Goal: Task Accomplishment & Management: Manage account settings

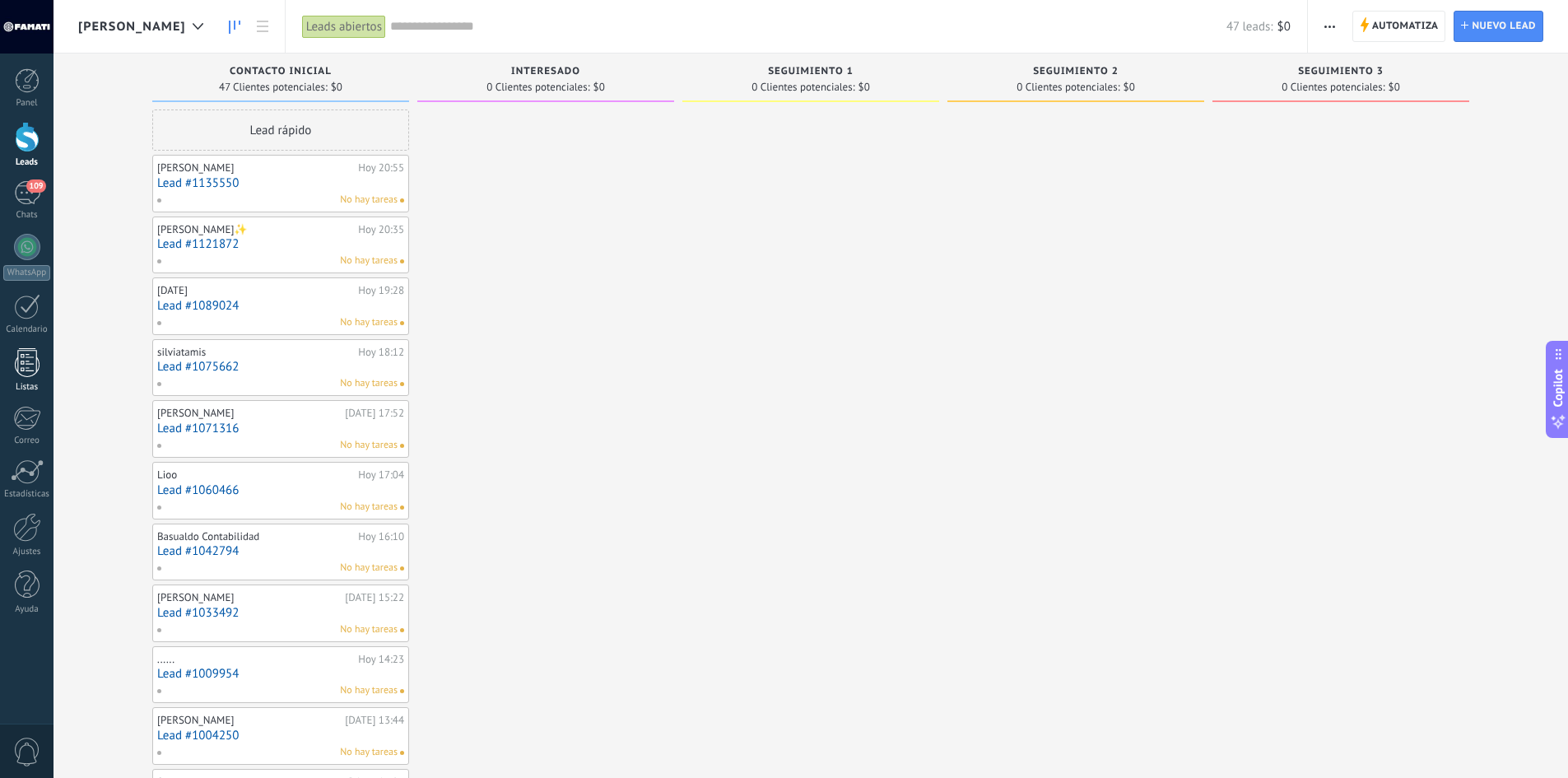
click at [27, 365] on div at bounding box center [27, 362] width 25 height 29
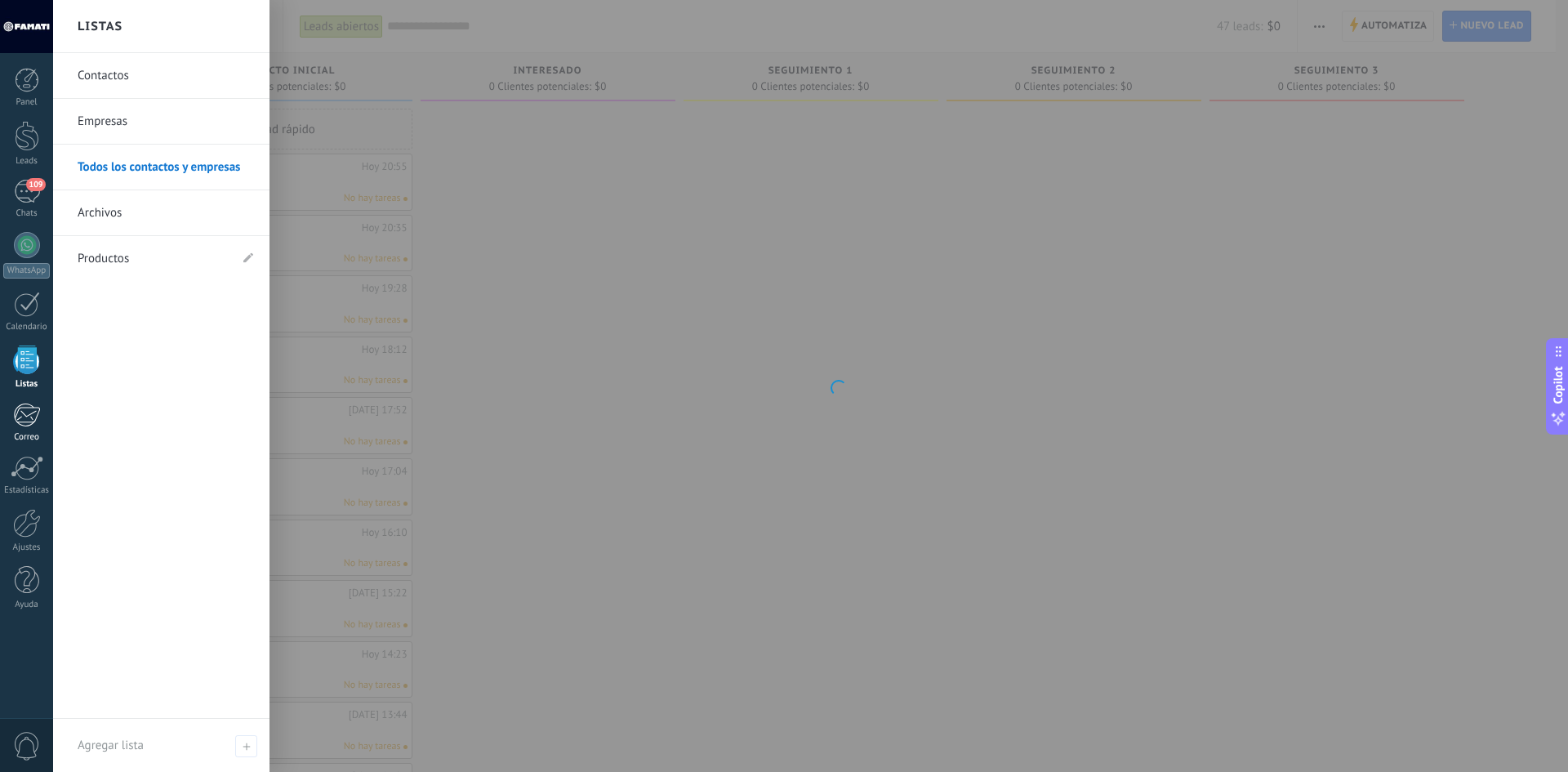
click at [27, 425] on div at bounding box center [26, 415] width 27 height 25
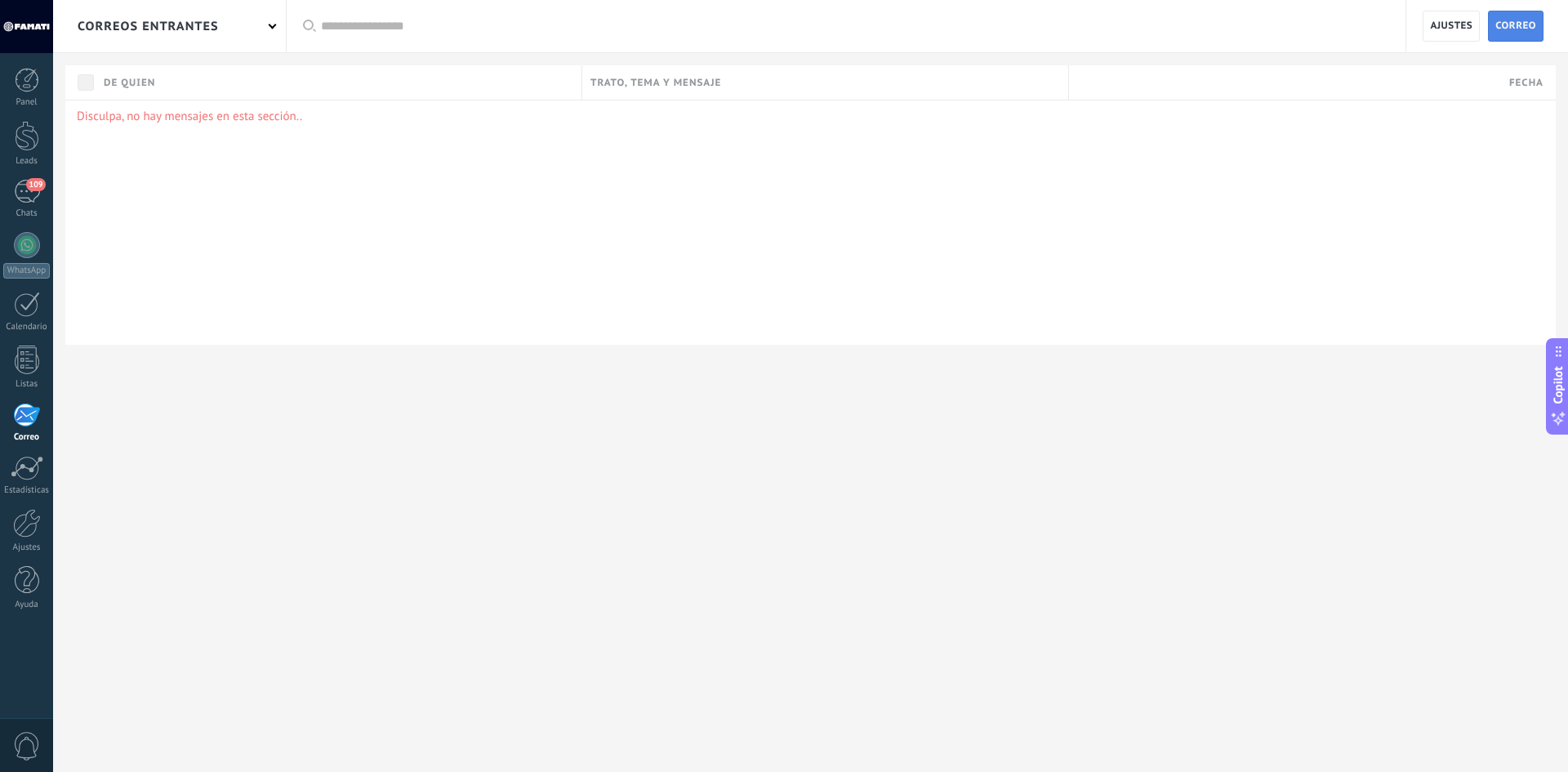
click at [1517, 27] on span "Correo" at bounding box center [1515, 26] width 41 height 29
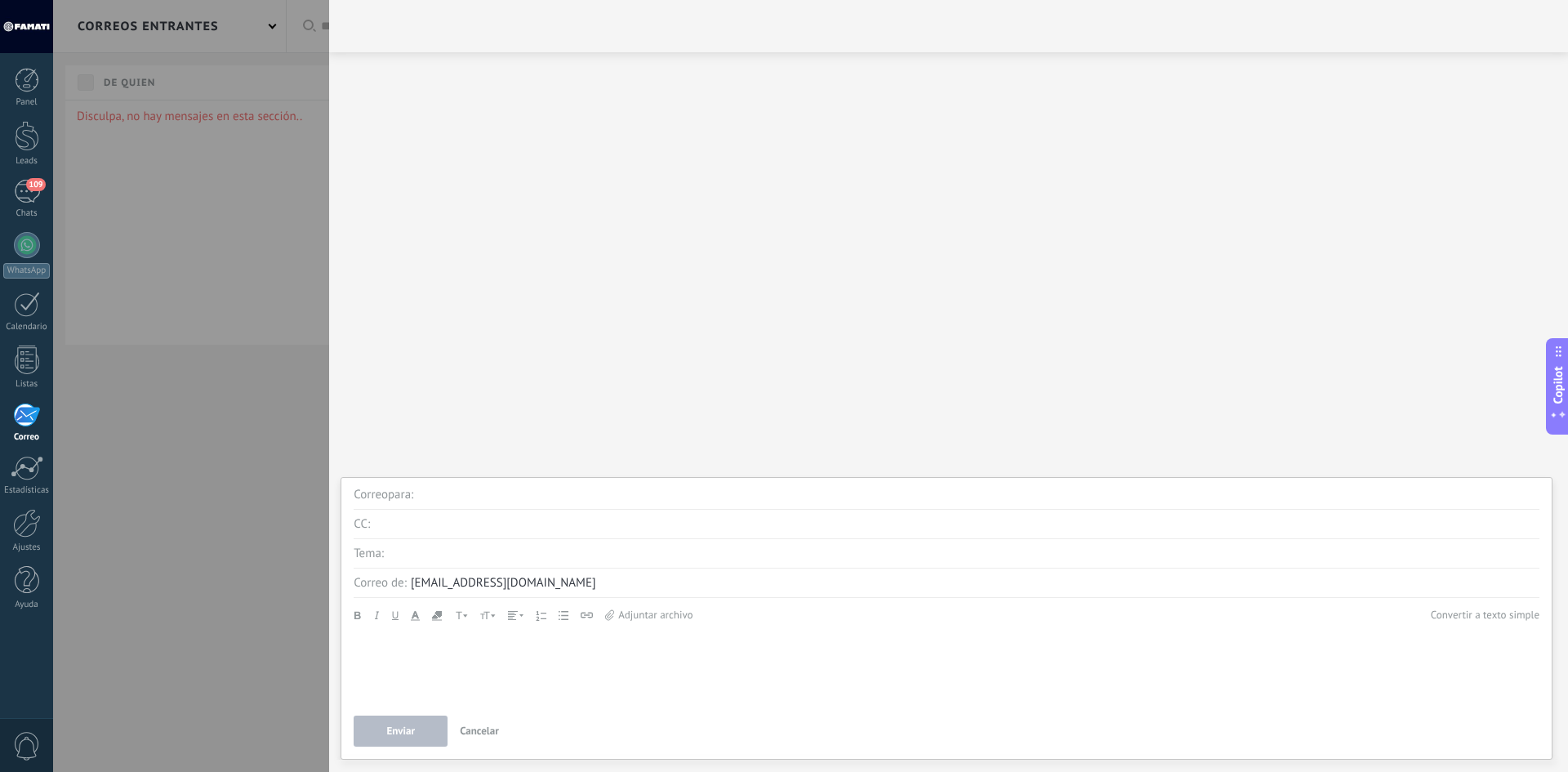
click at [213, 245] on div at bounding box center [784, 386] width 1568 height 772
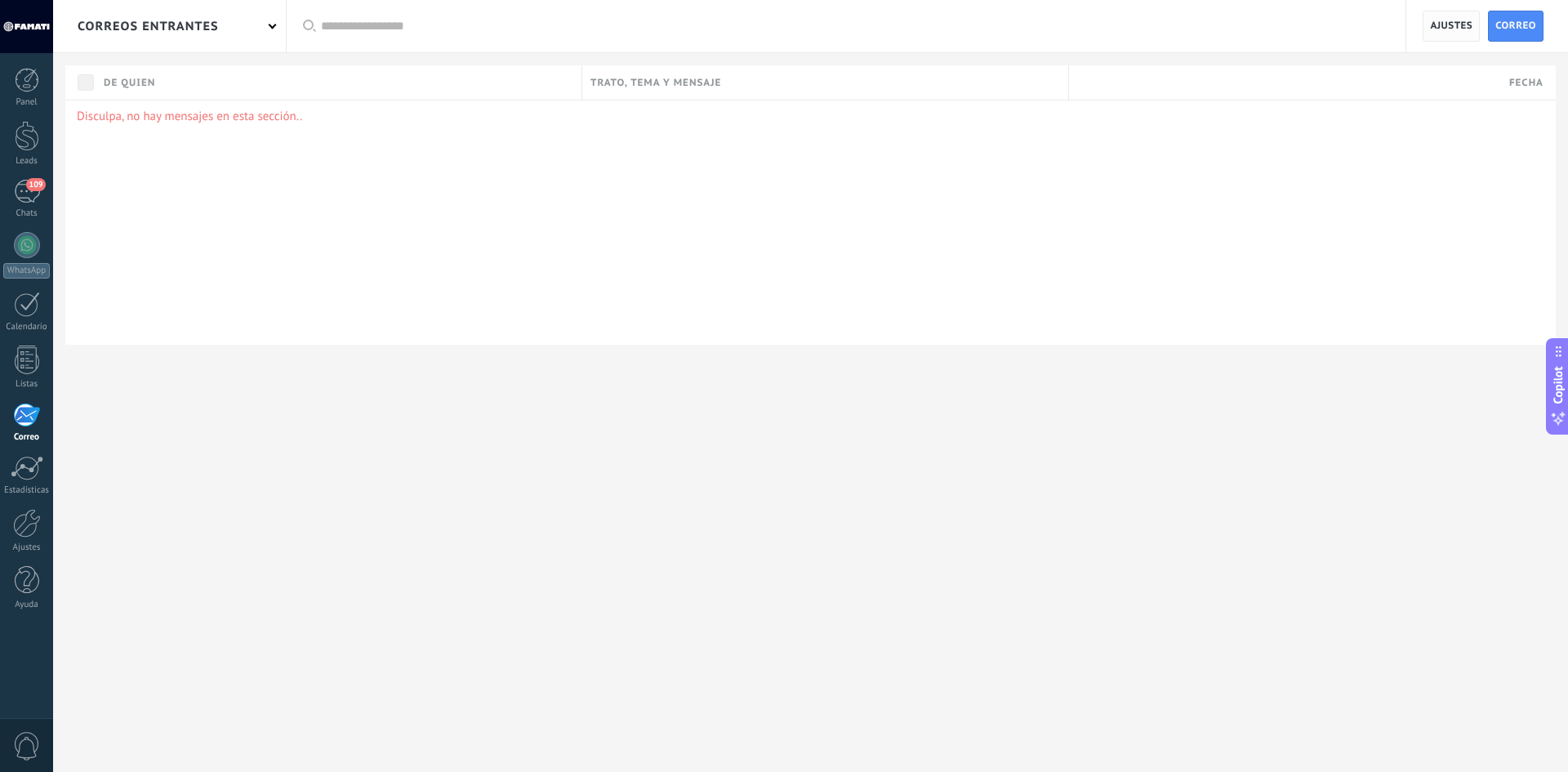
click at [1442, 23] on span "Ajustes" at bounding box center [1451, 26] width 42 height 29
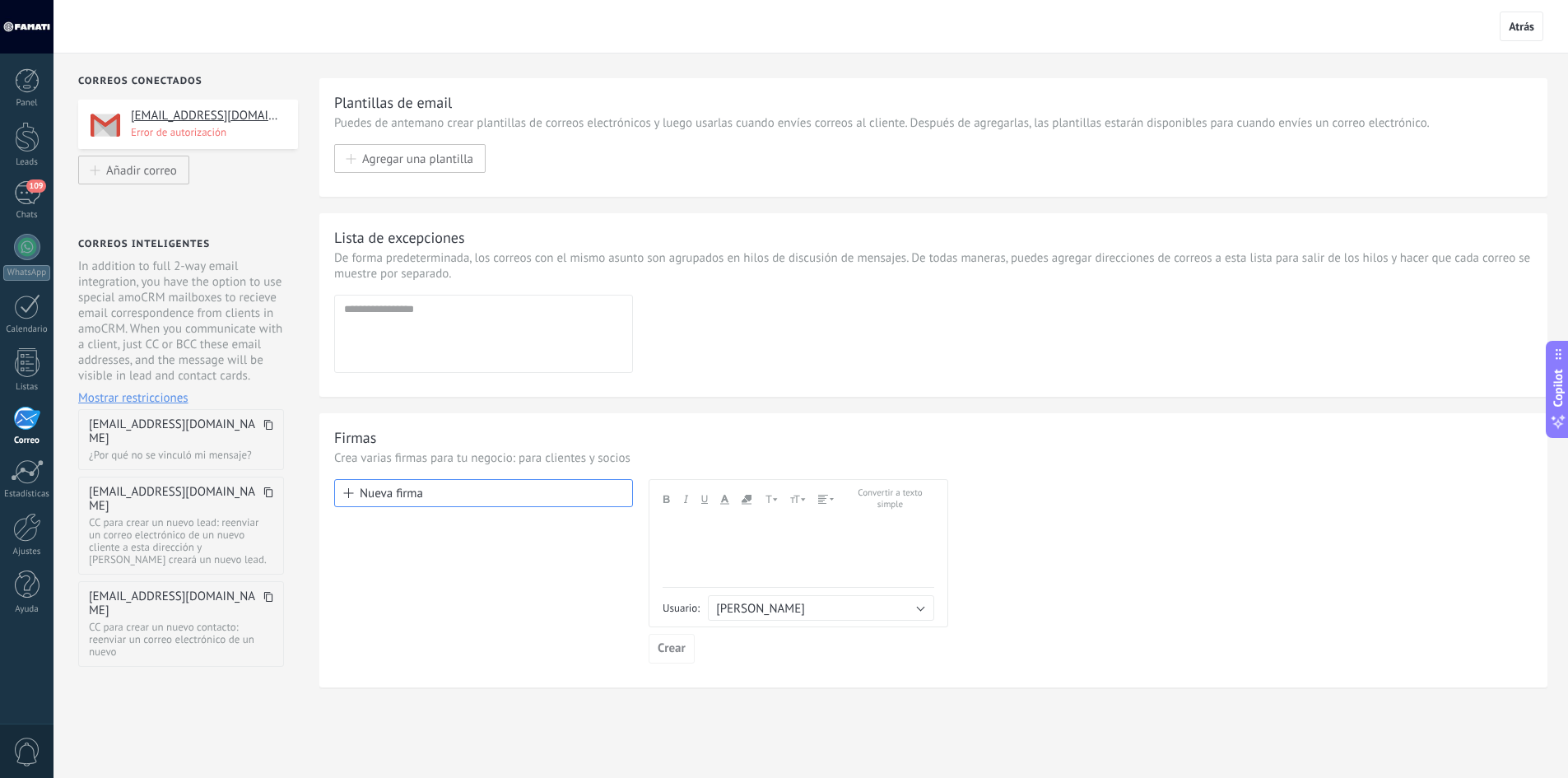
click at [218, 116] on h4 "[EMAIL_ADDRESS][DOMAIN_NAME]" at bounding box center [209, 116] width 155 height 17
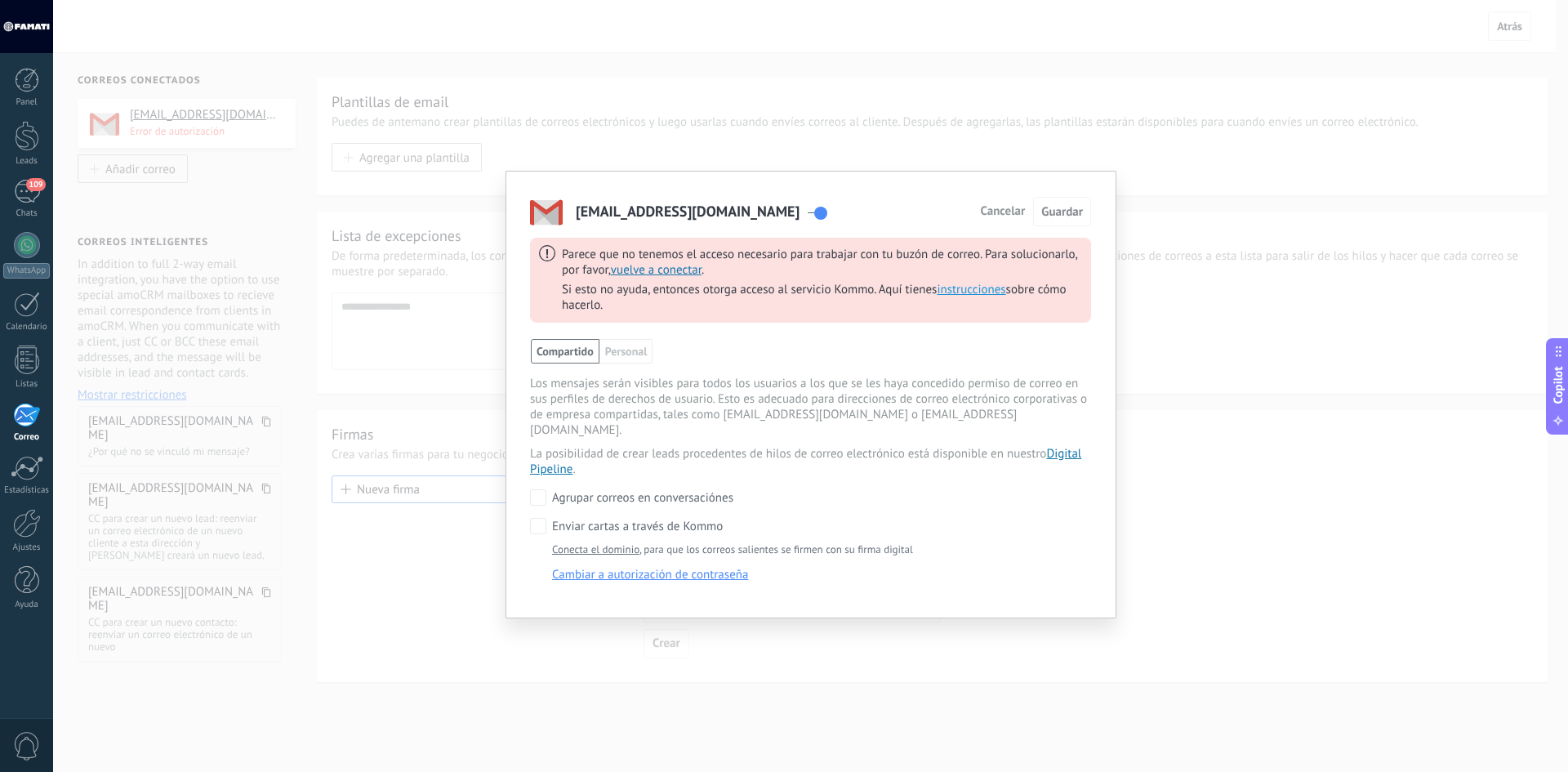
click at [670, 267] on span "vuelve a conectar" at bounding box center [655, 269] width 91 height 16
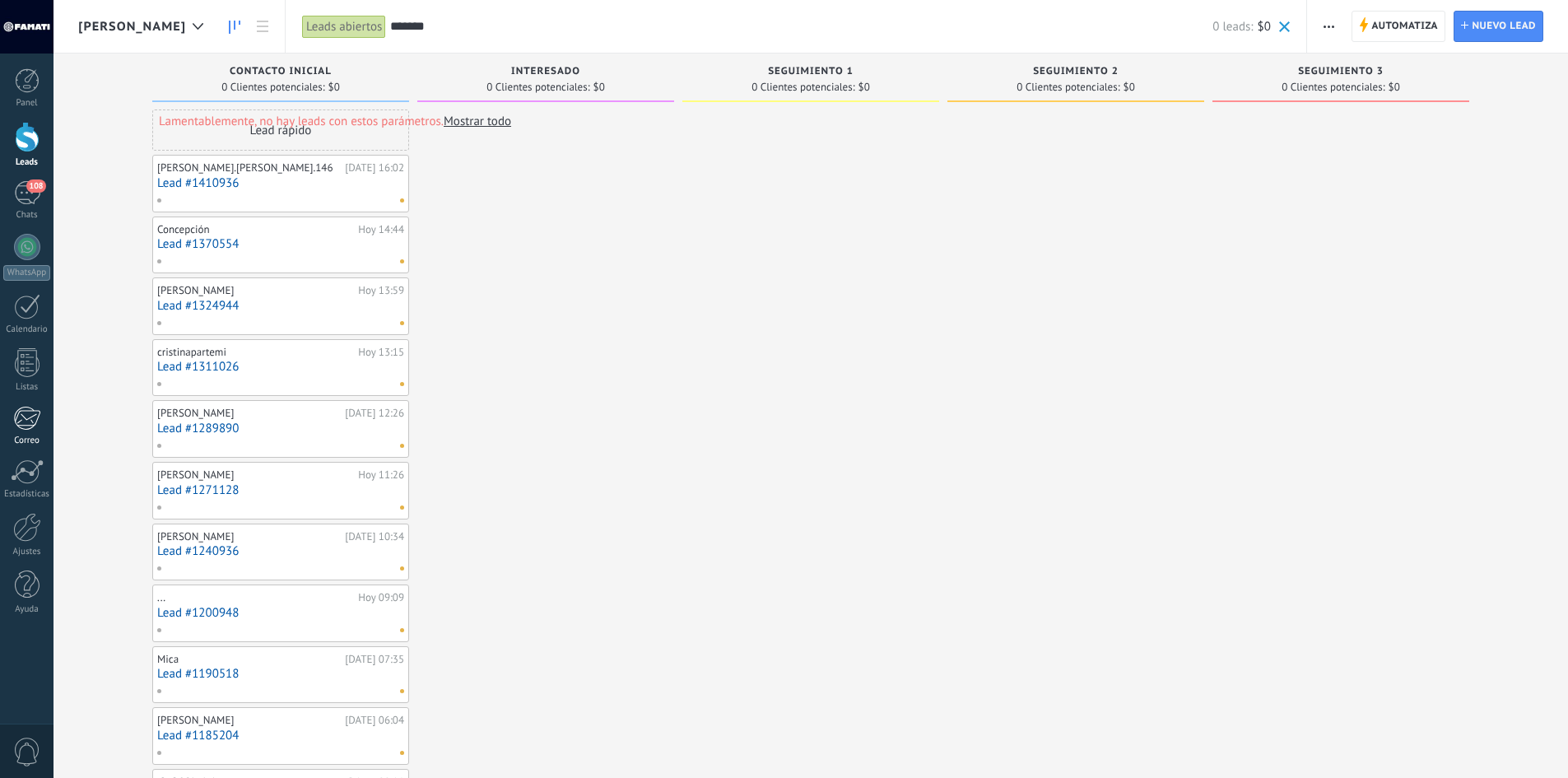
drag, startPoint x: 0, startPoint y: 0, endPoint x: 35, endPoint y: 432, distance: 433.4
click at [35, 432] on link "Correo" at bounding box center [27, 426] width 54 height 41
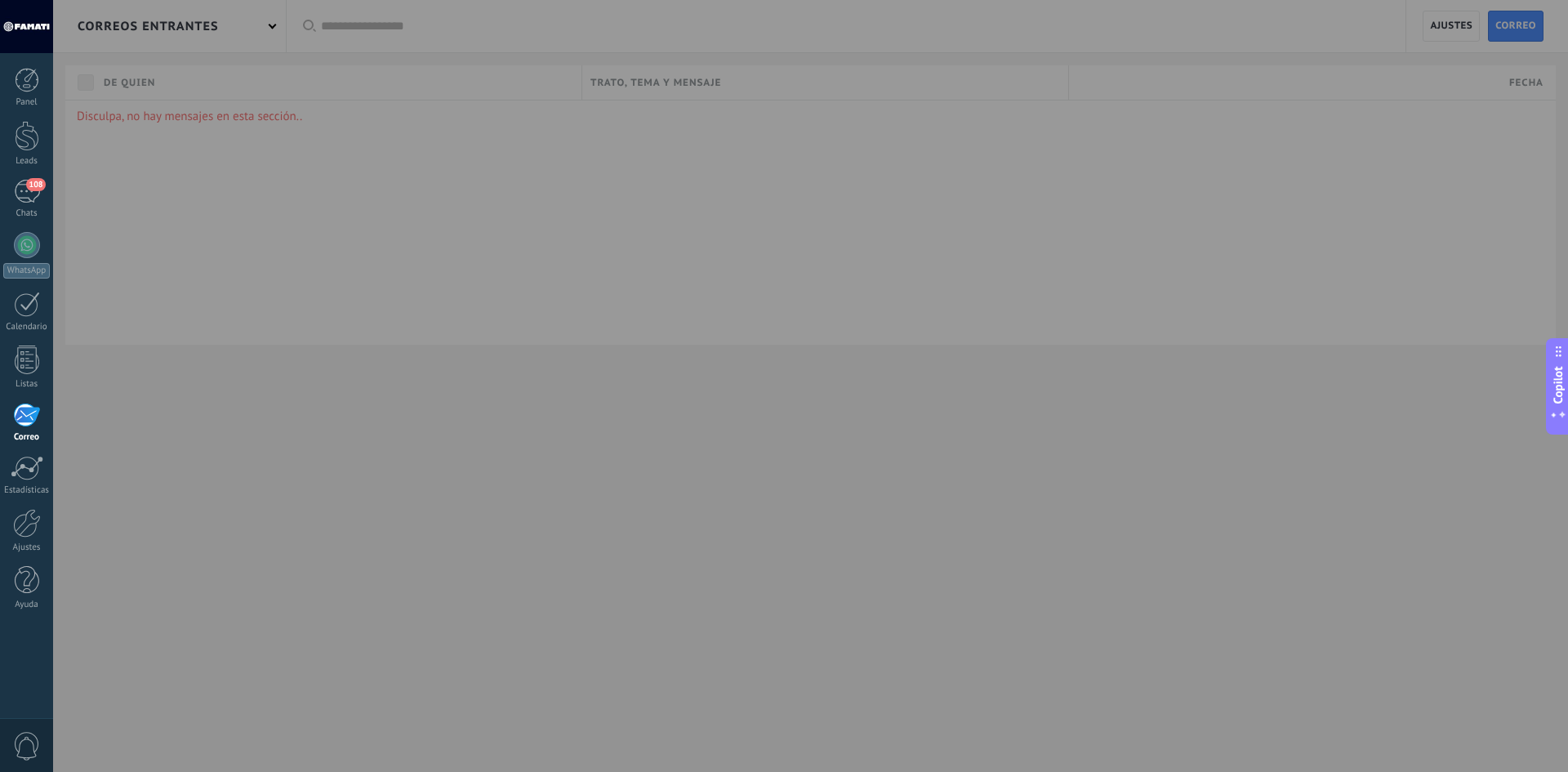
click at [1452, 23] on div at bounding box center [837, 386] width 1568 height 772
click at [34, 126] on div at bounding box center [27, 136] width 25 height 30
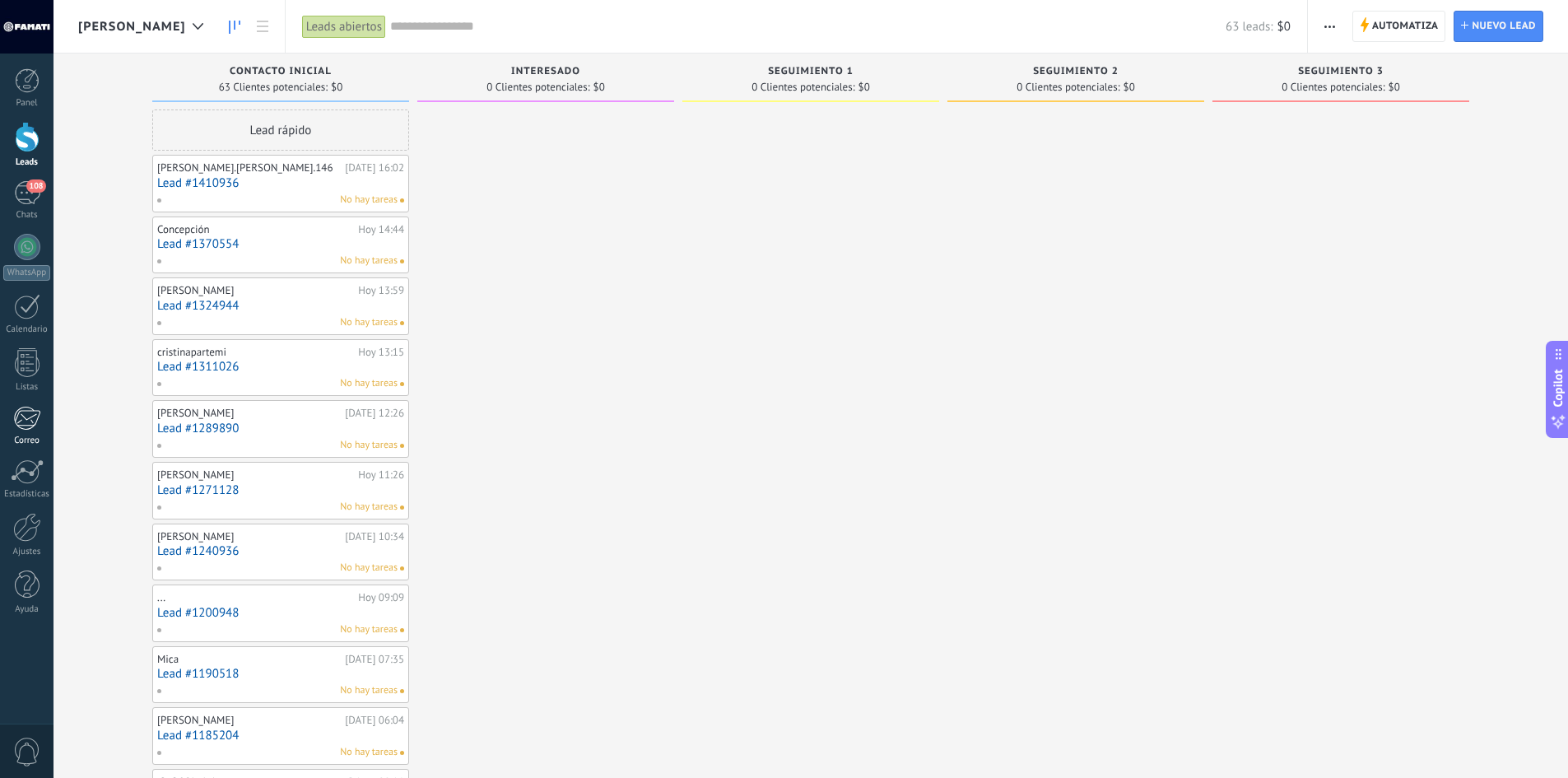
click at [16, 416] on div at bounding box center [26, 418] width 27 height 25
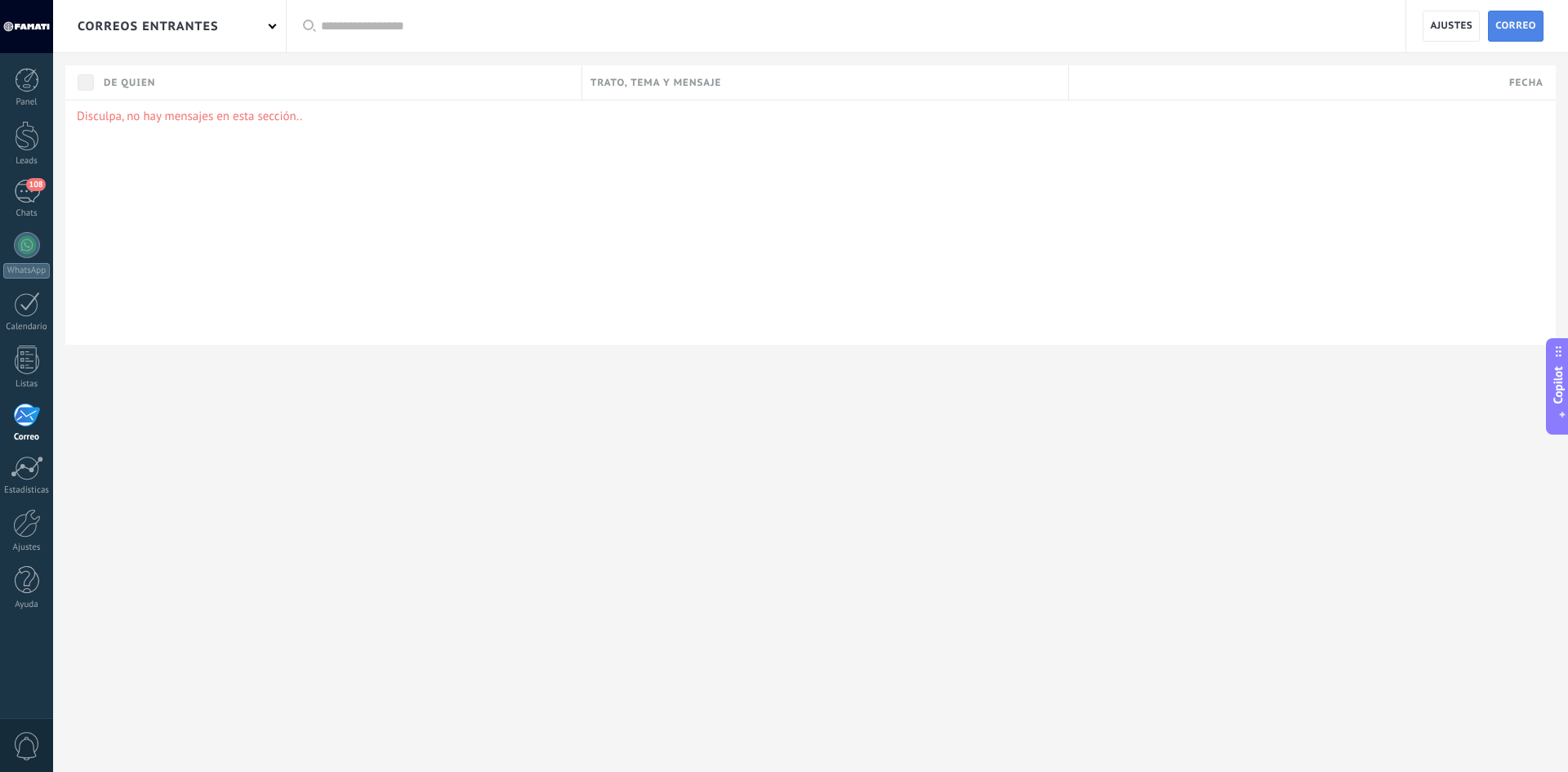
click at [1503, 24] on span "Correo" at bounding box center [1515, 26] width 41 height 29
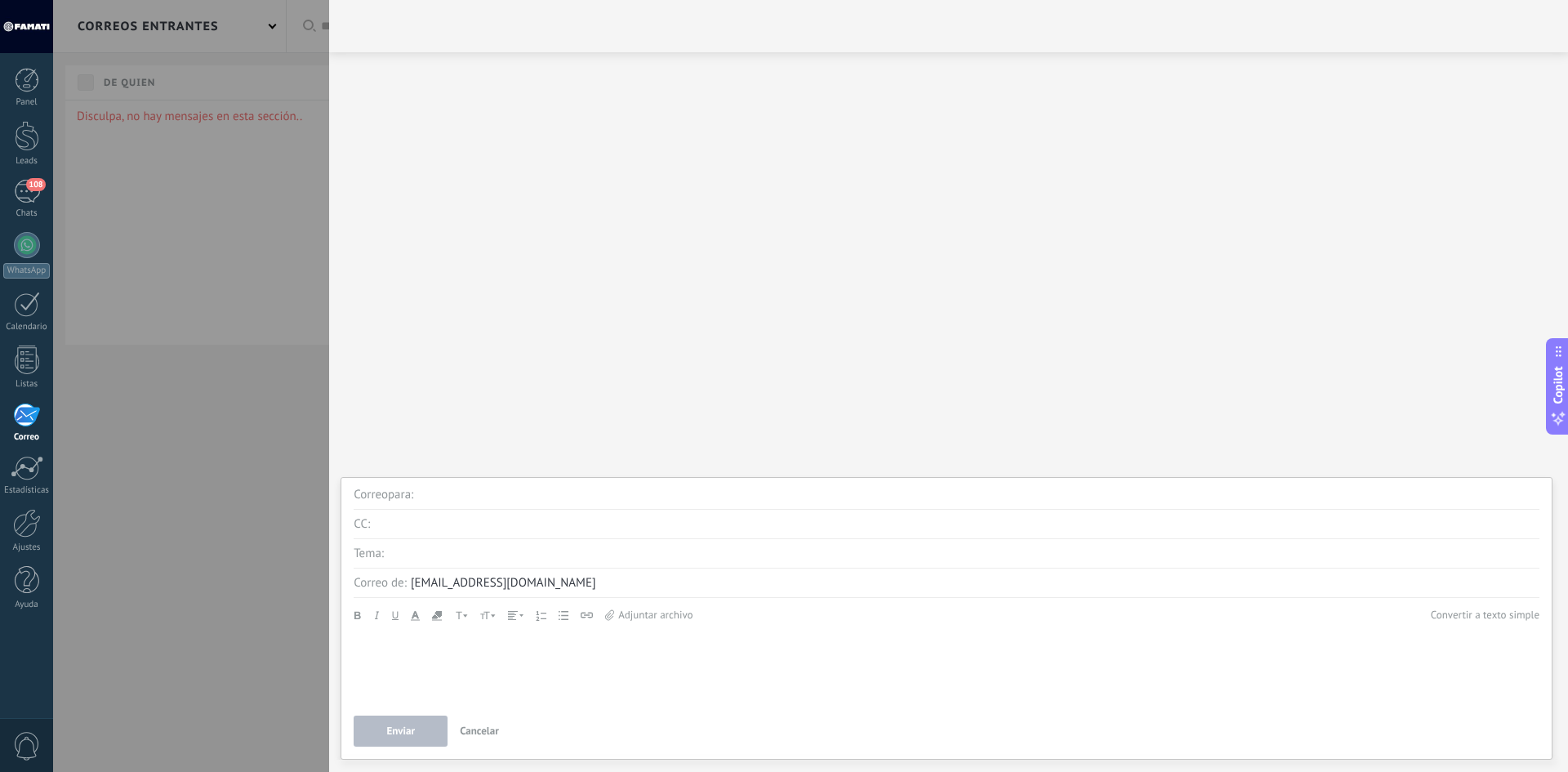
click at [201, 144] on div at bounding box center [784, 386] width 1568 height 772
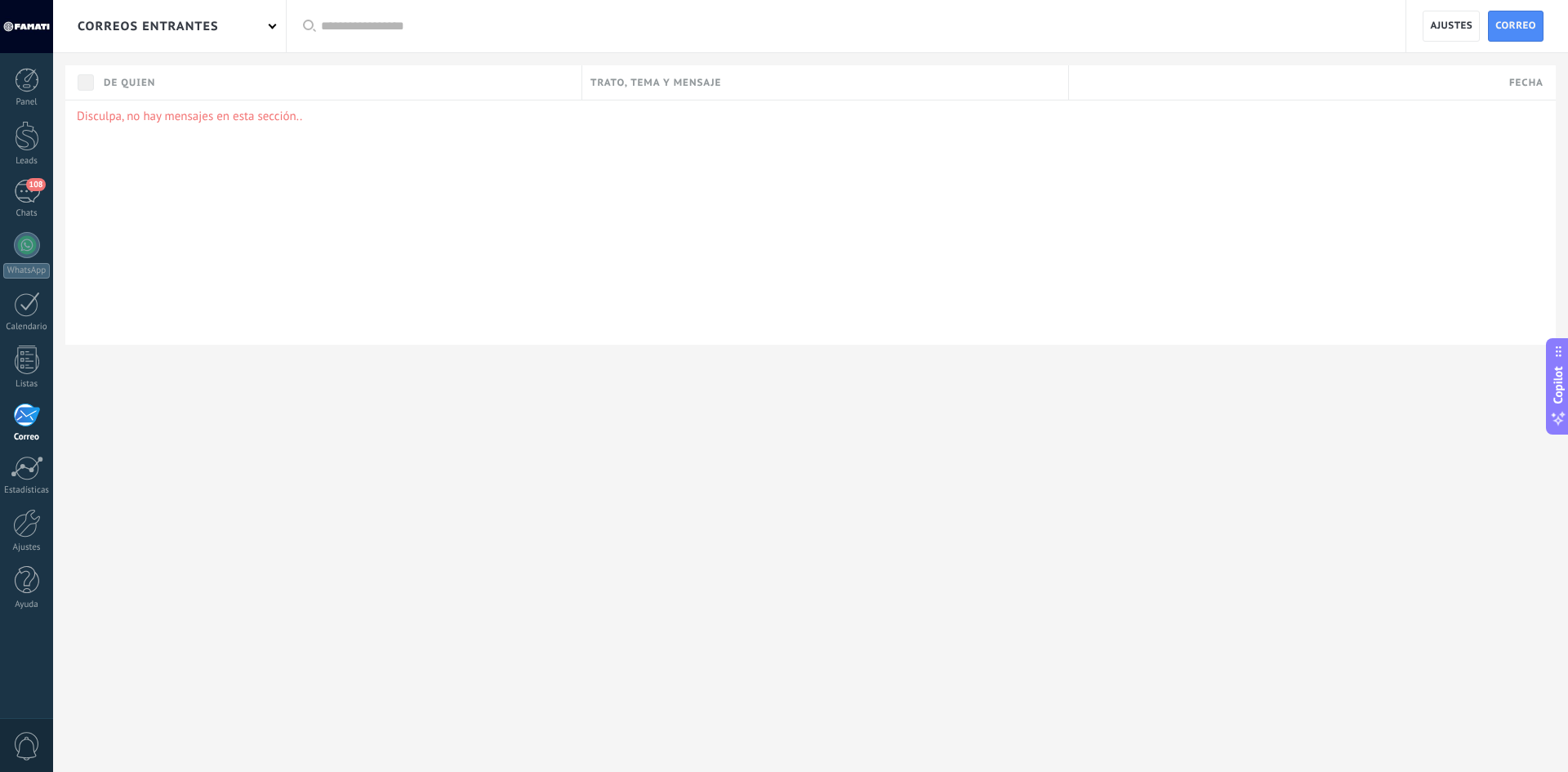
click at [1422, 34] on div "Ajustes Correo" at bounding box center [1487, 26] width 162 height 52
click at [1424, 33] on span "Ajustes" at bounding box center [1451, 27] width 57 height 31
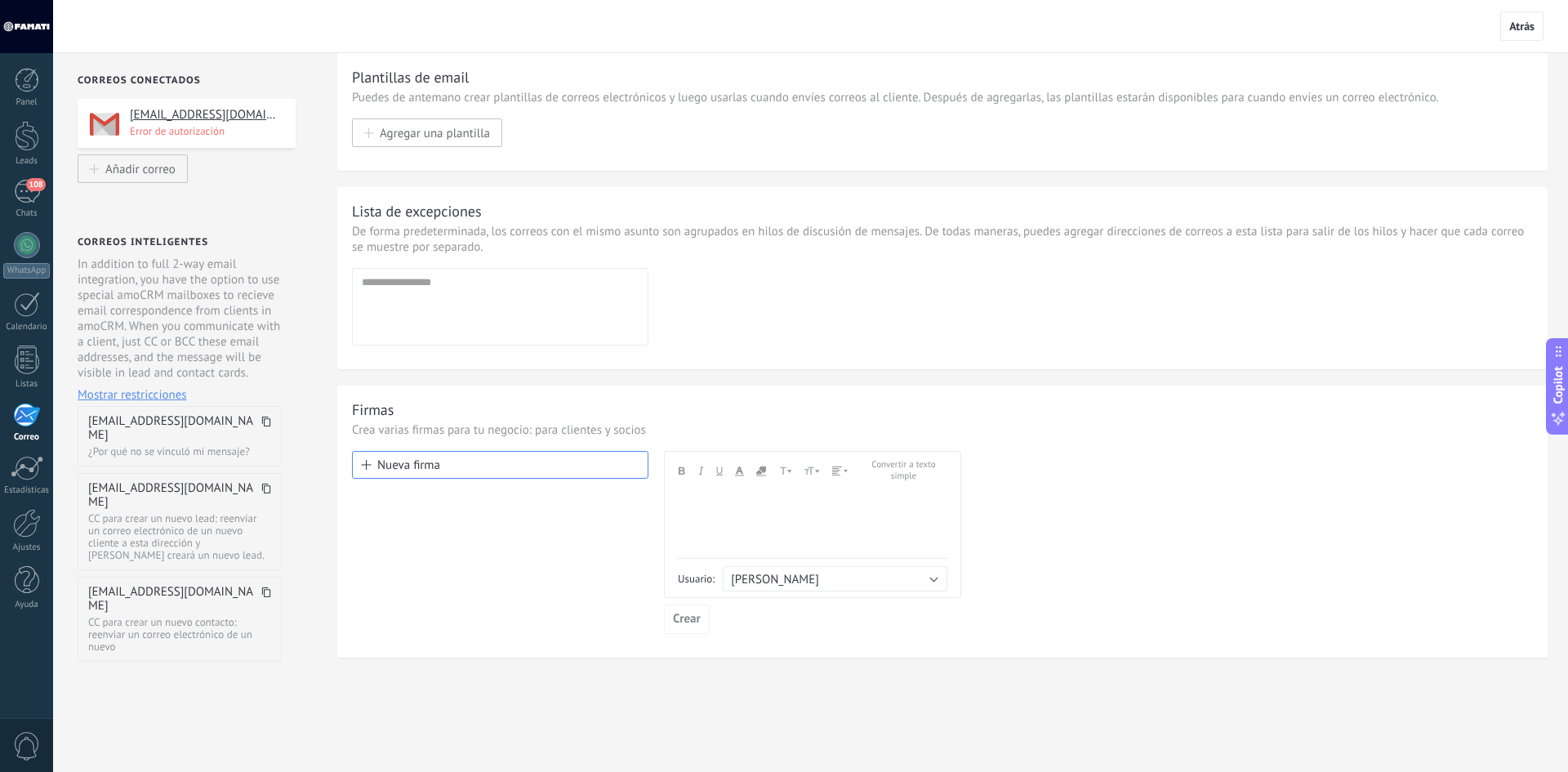
click at [190, 117] on h4 "[EMAIL_ADDRESS][DOMAIN_NAME]" at bounding box center [207, 115] width 154 height 16
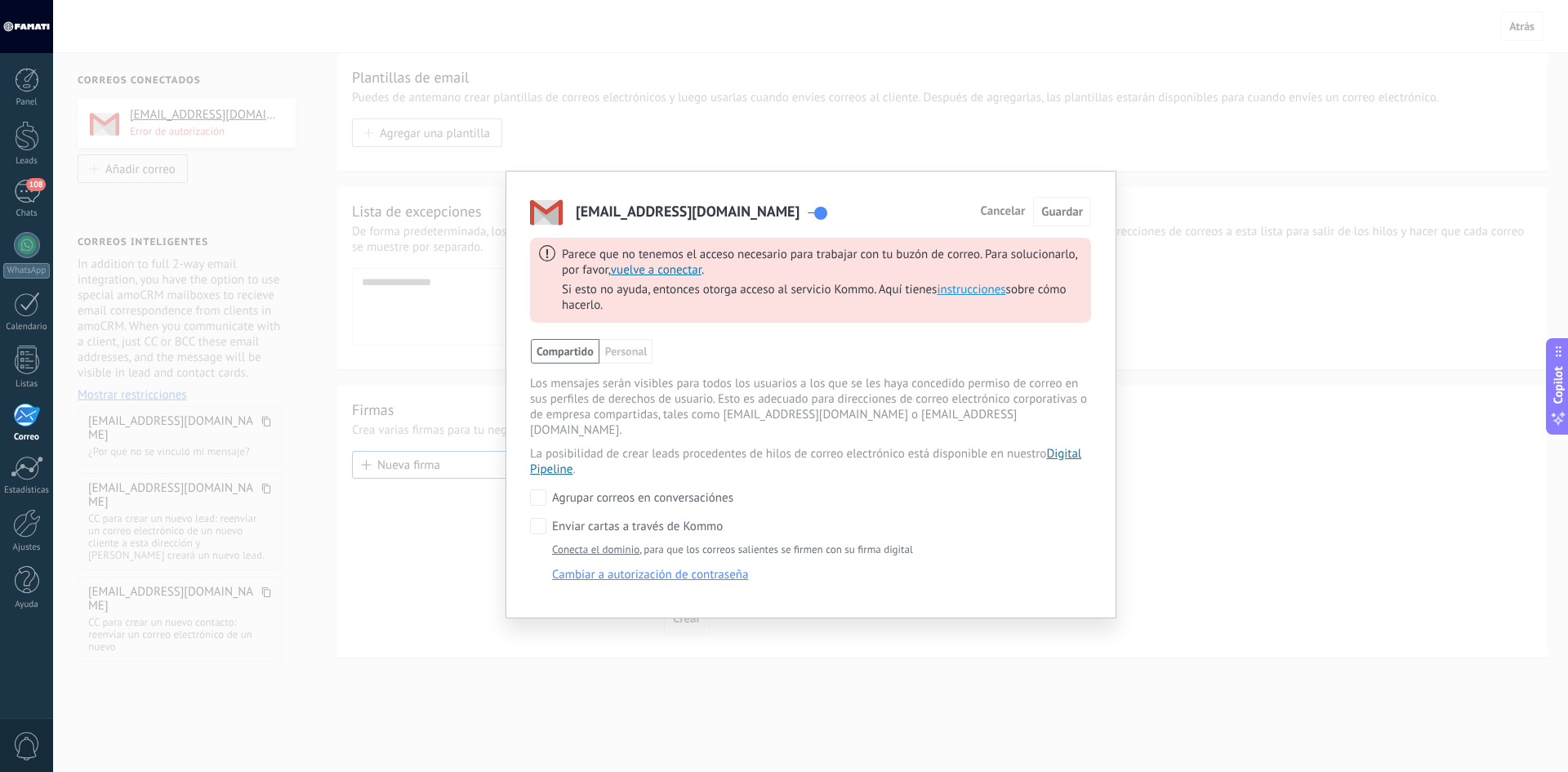
click at [668, 268] on span "vuelve a conectar" at bounding box center [655, 269] width 91 height 16
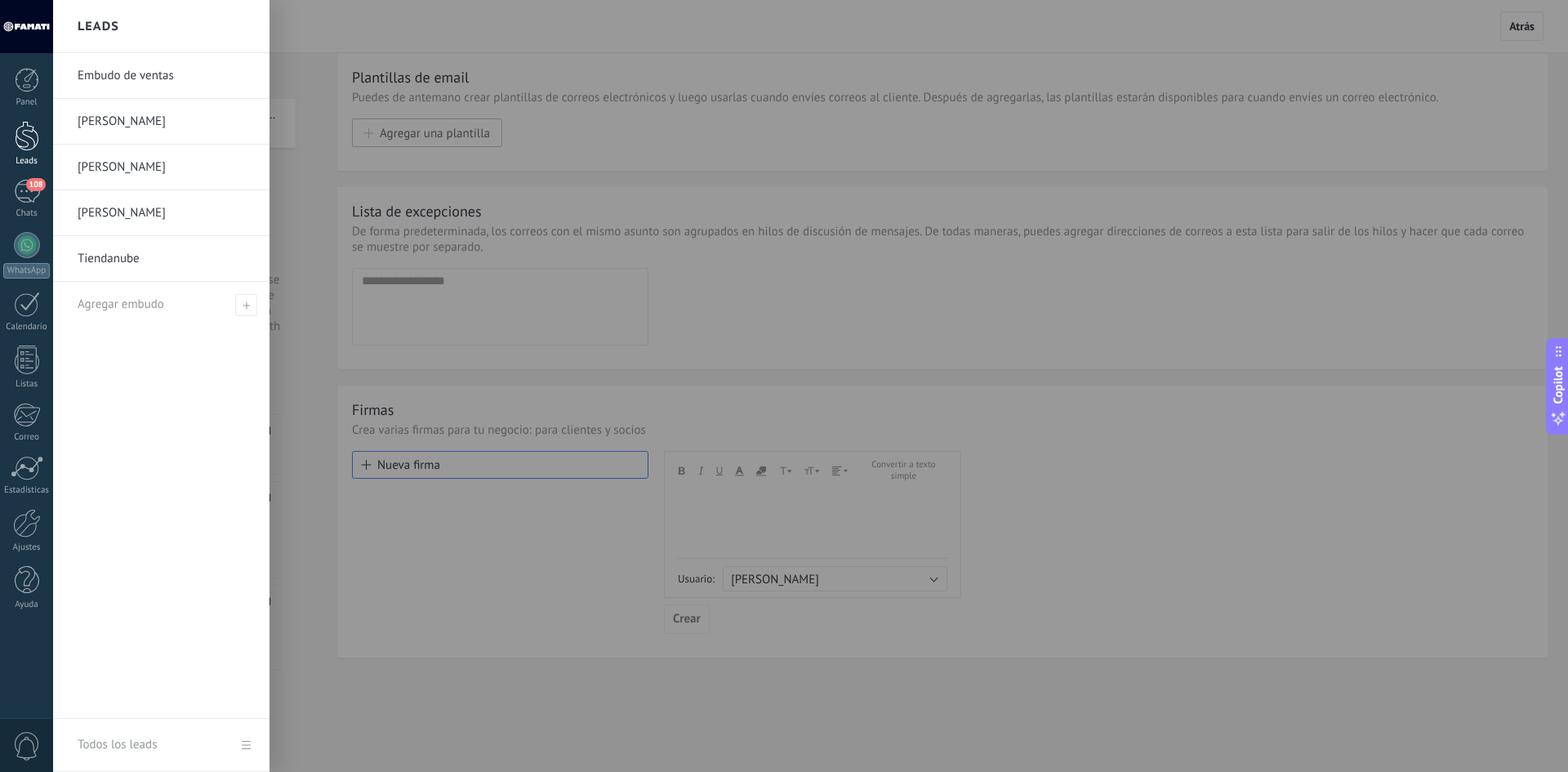
click at [32, 136] on div at bounding box center [27, 136] width 25 height 30
